Goal: Task Accomplishment & Management: Manage account settings

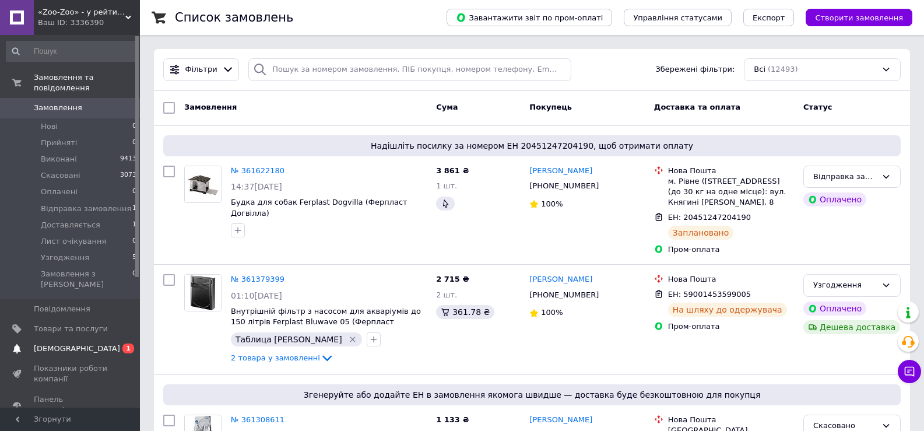
click at [82, 339] on link "Сповіщення 0 1" at bounding box center [71, 349] width 143 height 20
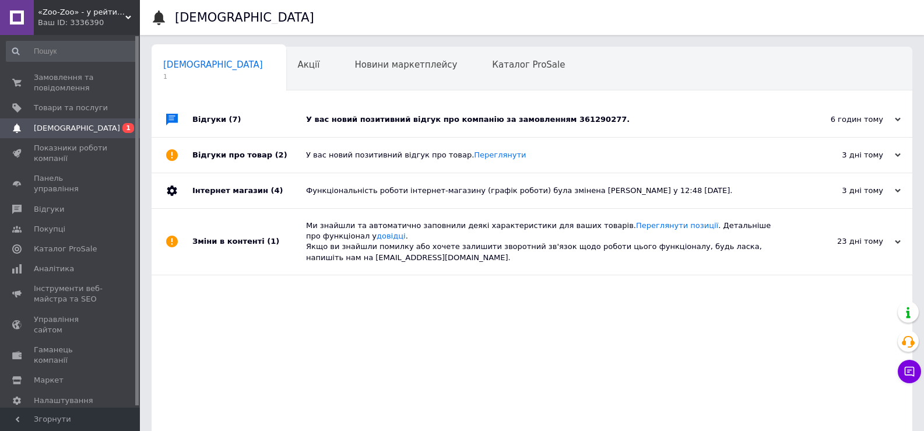
click at [398, 125] on div "У вас новий позитивний відгук про компанію за замовленням 361290277." at bounding box center [545, 119] width 478 height 10
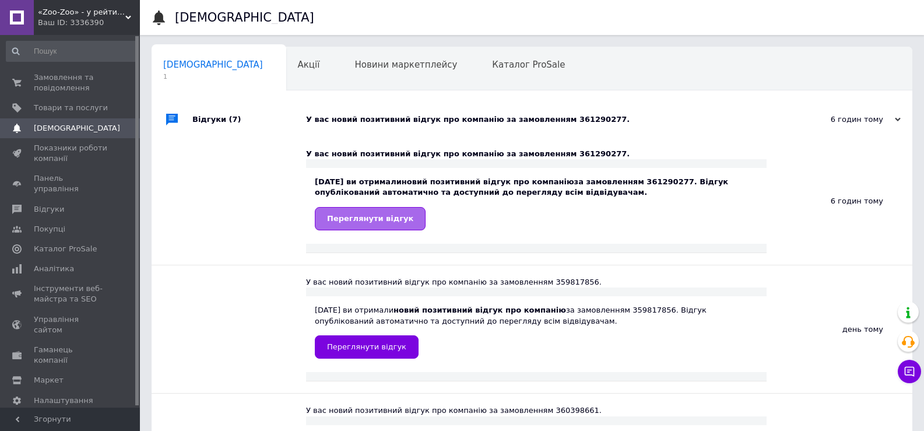
click at [379, 220] on span "Переглянути відгук" at bounding box center [370, 218] width 86 height 9
click at [54, 76] on span "Замовлення та повідомлення" at bounding box center [71, 82] width 74 height 21
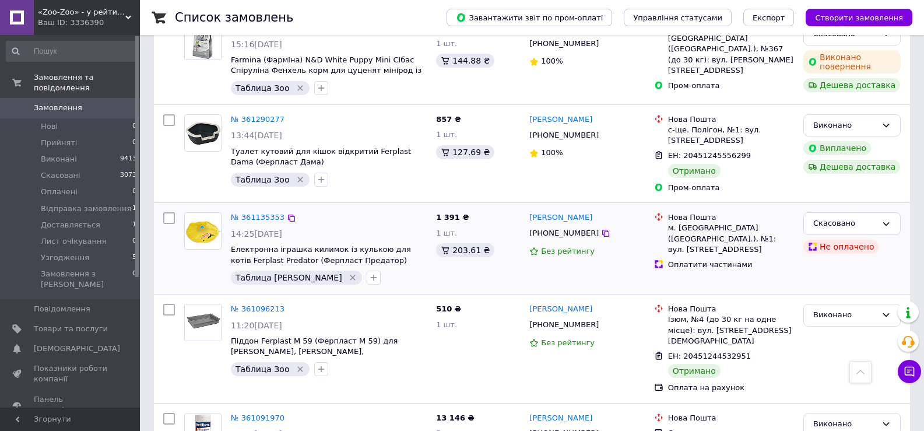
scroll to position [583, 0]
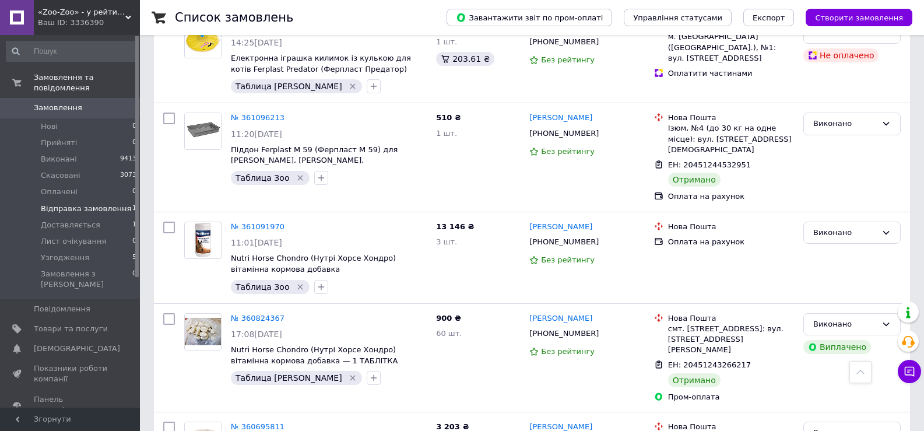
click at [76, 203] on span "Відправка замовлення" at bounding box center [86, 208] width 90 height 10
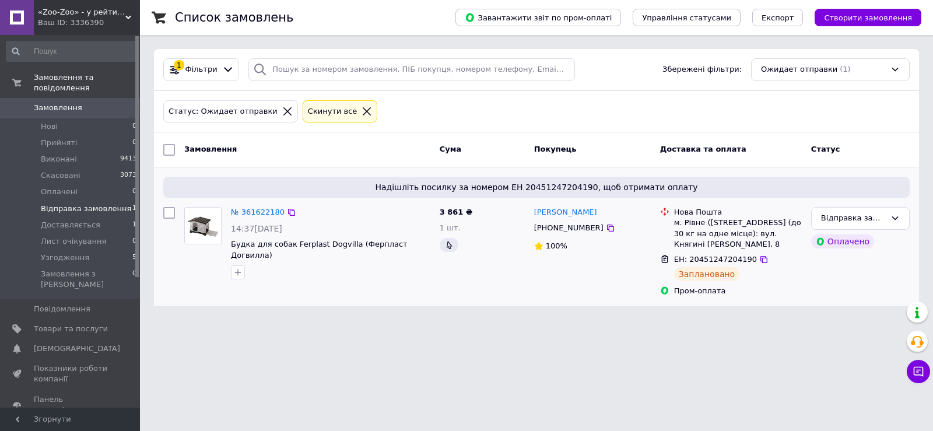
click at [241, 269] on div at bounding box center [237, 272] width 19 height 19
click at [240, 268] on icon "button" at bounding box center [237, 272] width 9 height 9
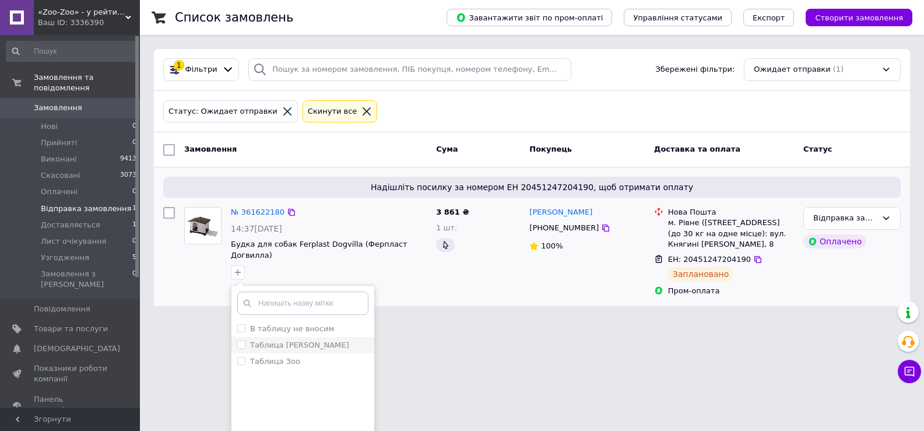
click at [303, 340] on label "Таблица [PERSON_NAME]" at bounding box center [299, 344] width 99 height 9
checkbox input "true"
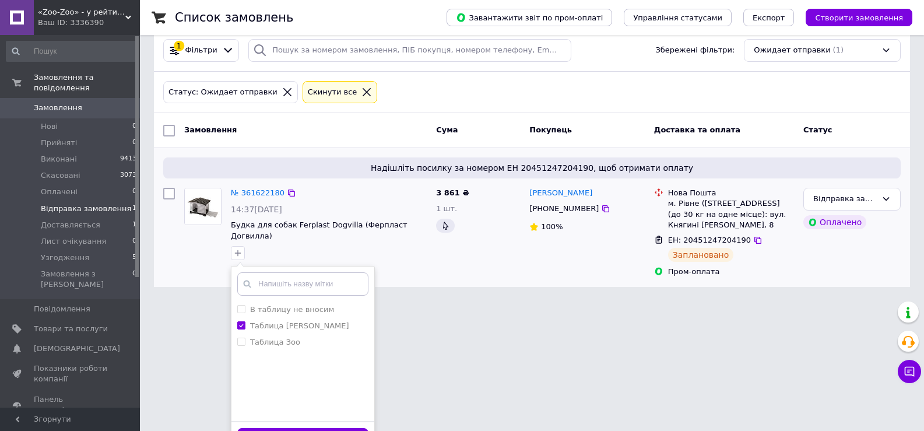
scroll to position [34, 0]
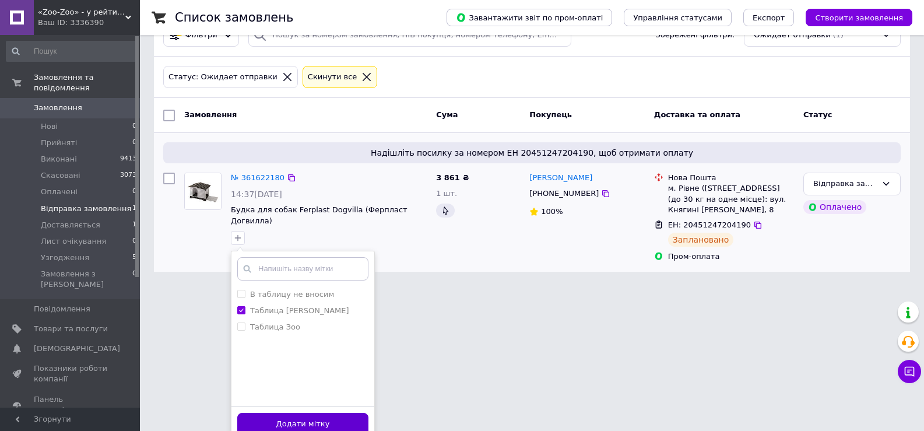
click at [319, 413] on button "Додати мітку" at bounding box center [302, 424] width 131 height 23
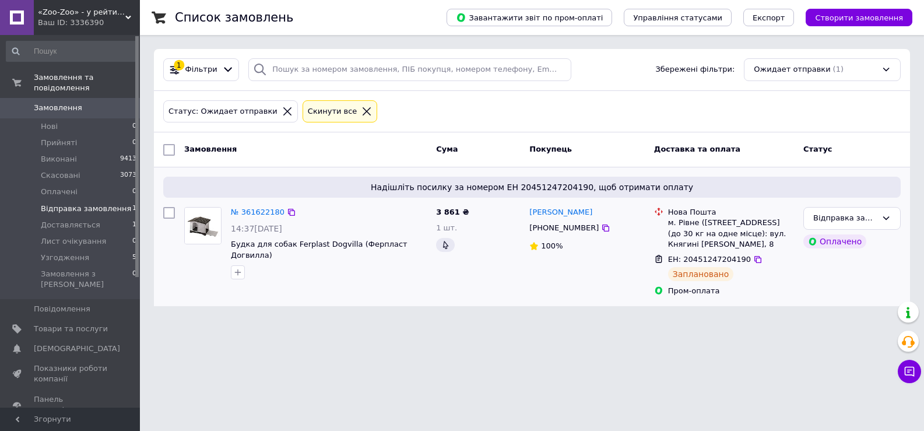
scroll to position [0, 0]
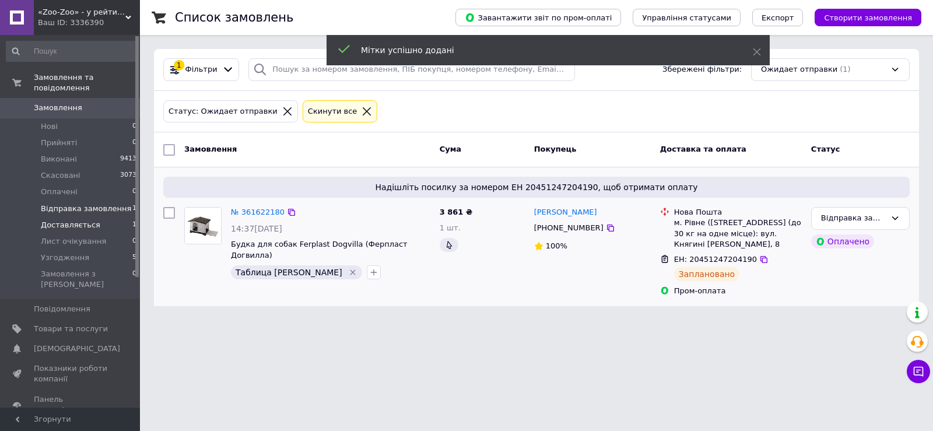
click at [64, 220] on span "Доставляється" at bounding box center [70, 225] width 59 height 10
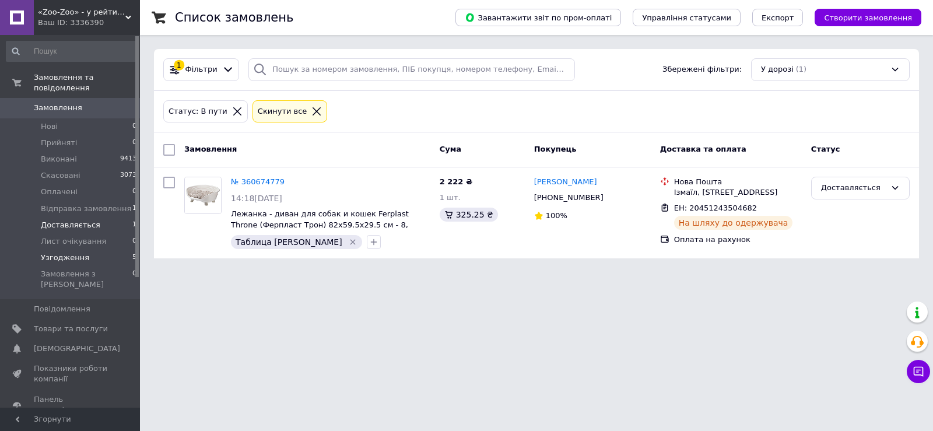
click at [78, 252] on span "Узгодження" at bounding box center [65, 257] width 48 height 10
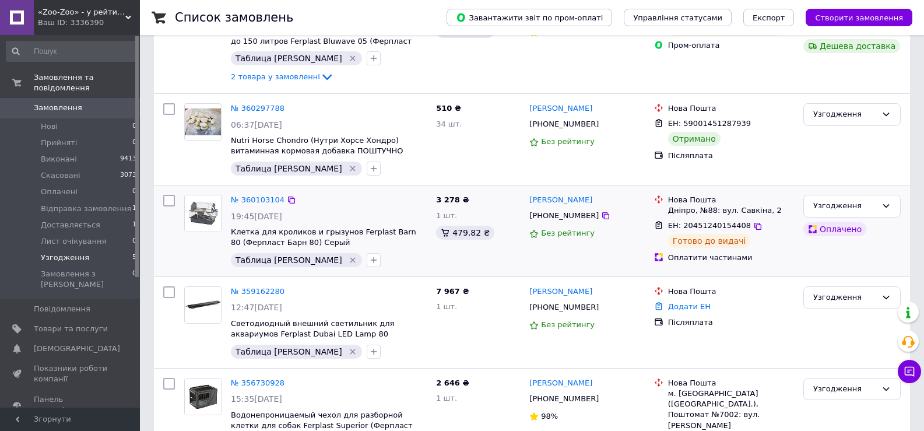
scroll to position [194, 0]
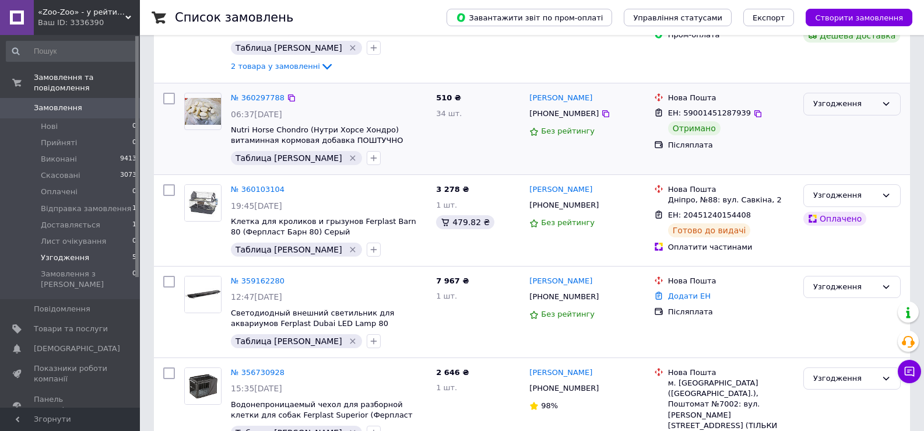
click at [830, 108] on div "Узгодження" at bounding box center [845, 104] width 64 height 12
click at [831, 150] on li "Виконано" at bounding box center [852, 150] width 96 height 22
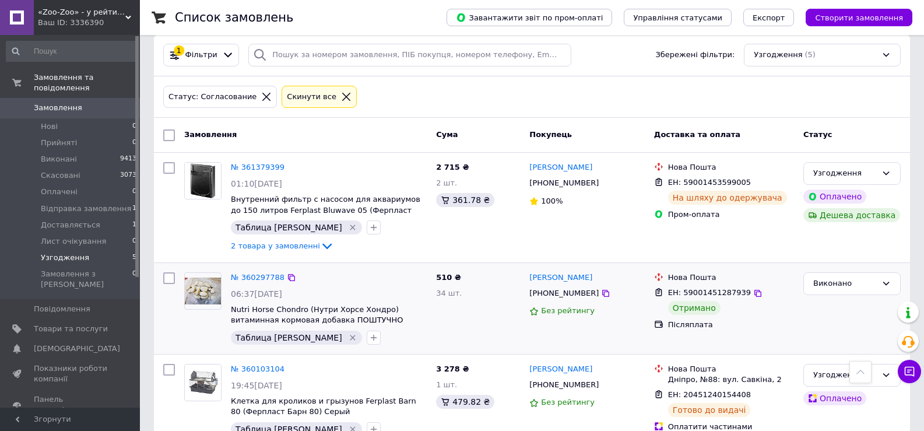
scroll to position [0, 0]
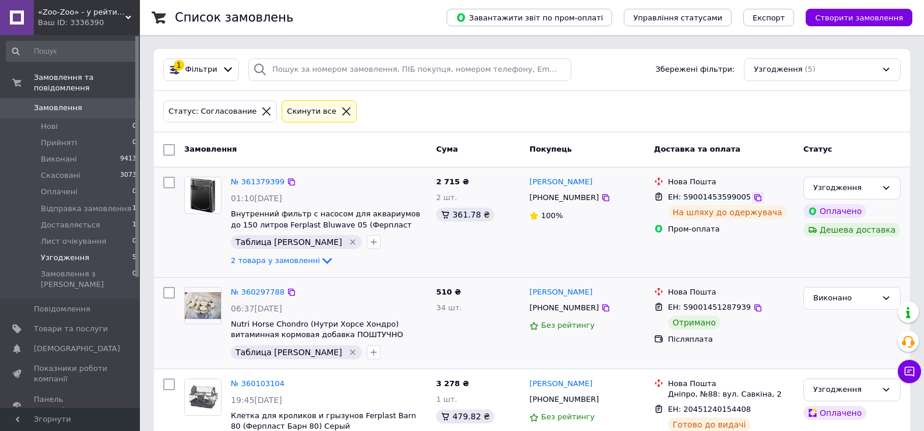
click at [753, 200] on icon at bounding box center [757, 197] width 9 height 9
click at [265, 182] on link "№ 361379399" at bounding box center [258, 181] width 54 height 9
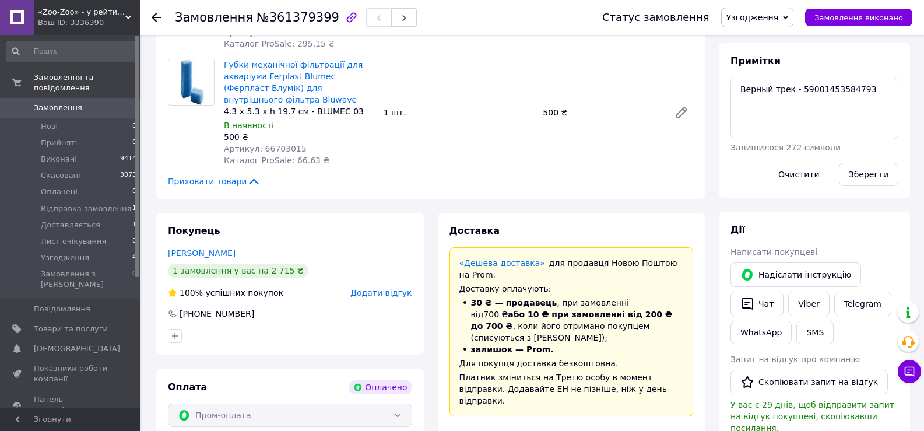
scroll to position [194, 0]
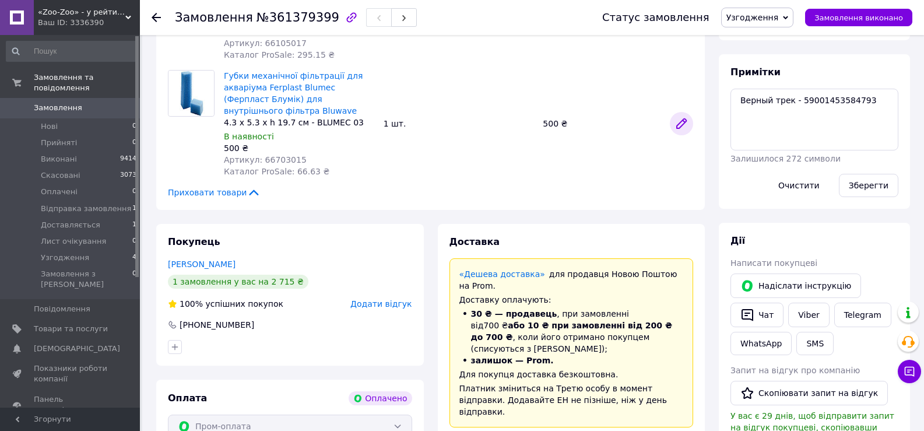
click at [681, 123] on icon at bounding box center [681, 123] width 9 height 9
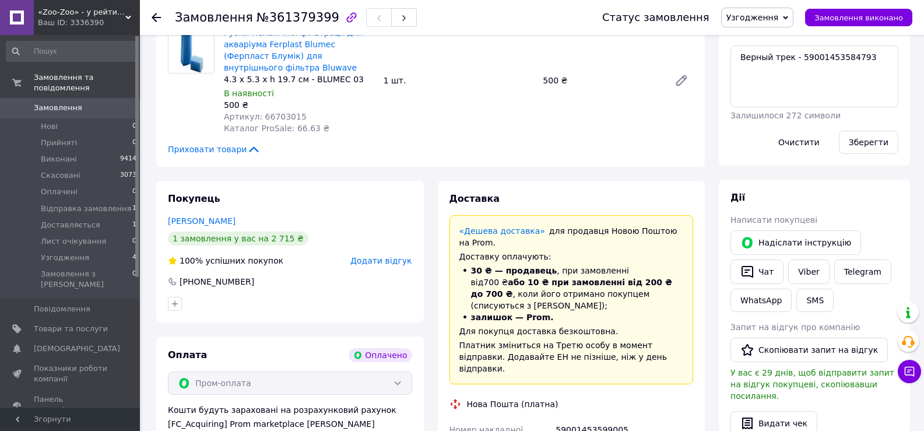
scroll to position [0, 0]
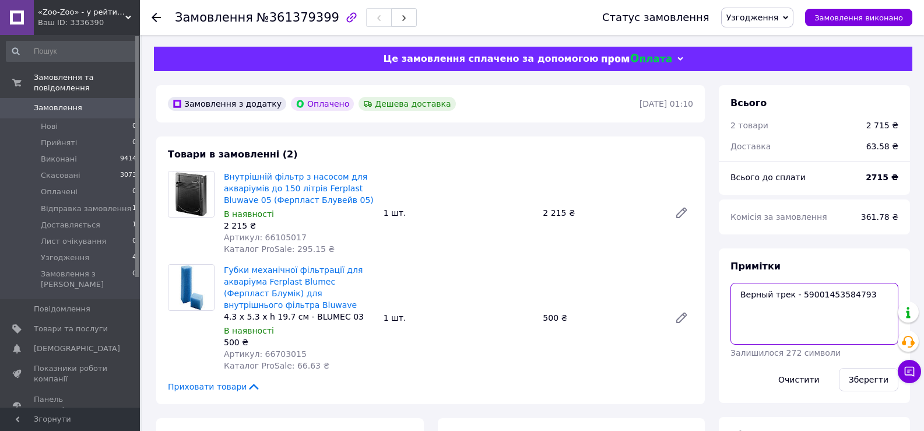
click at [824, 298] on textarea "Верный трек - 59001453584793" at bounding box center [814, 314] width 168 height 62
click at [831, 299] on textarea "Верный трек - 59001453584793" at bounding box center [814, 314] width 168 height 62
drag, startPoint x: 871, startPoint y: 294, endPoint x: 796, endPoint y: 292, distance: 75.8
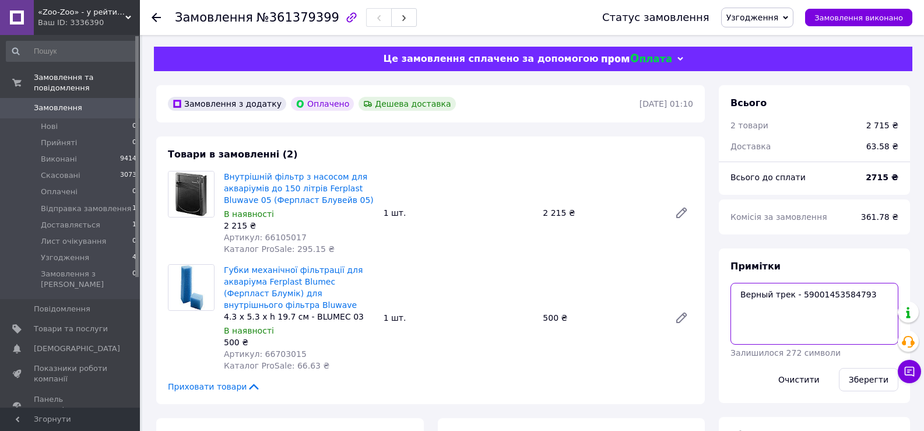
click at [796, 292] on textarea "Верный трек - 59001453584793" at bounding box center [814, 314] width 168 height 62
